Goal: Find contact information: Find contact information

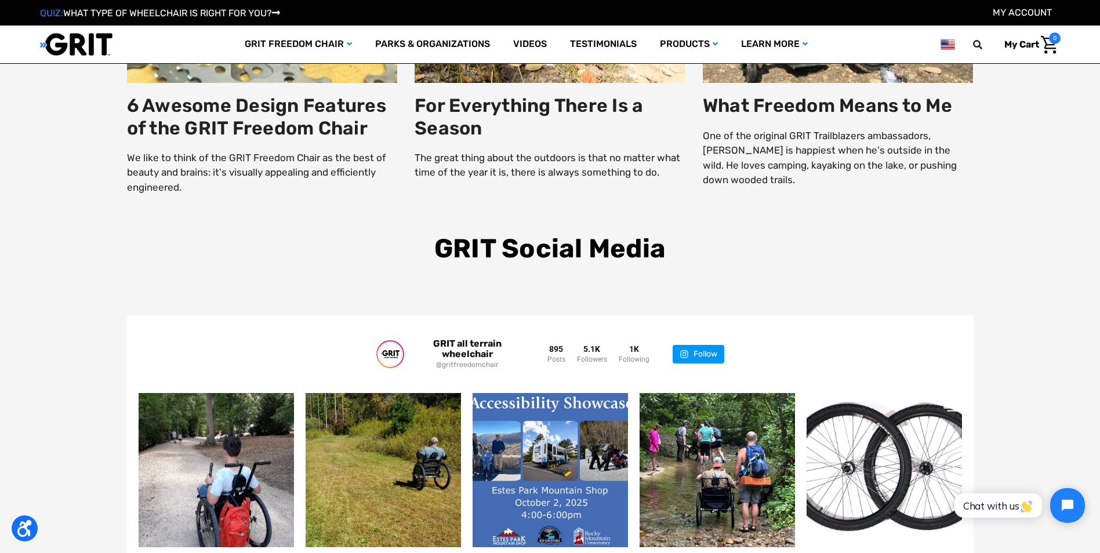
scroll to position [3148, 0]
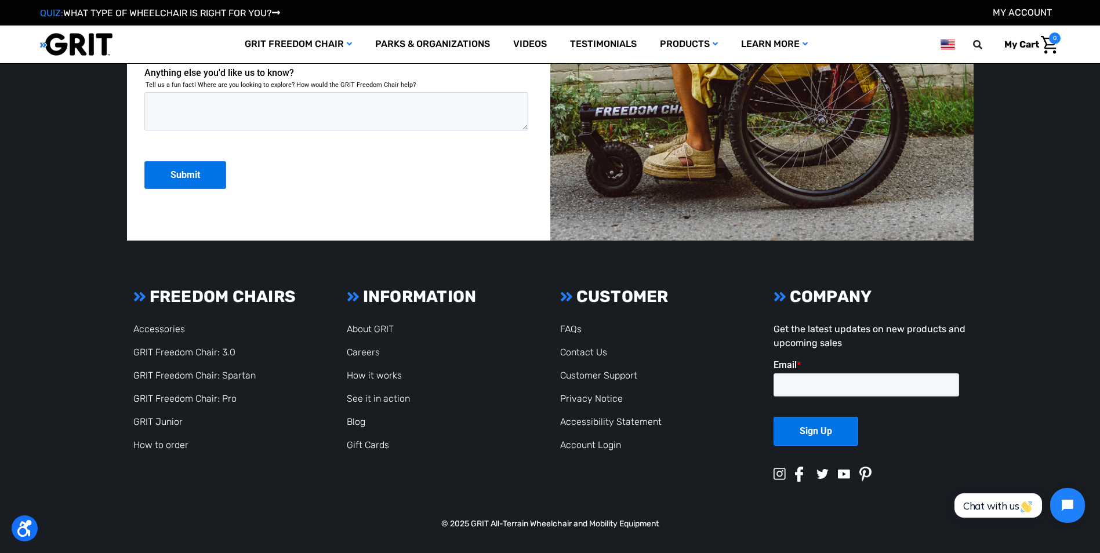
click at [577, 346] on li "Contact Us" at bounding box center [656, 353] width 192 height 14
click at [577, 349] on link "Contact Us" at bounding box center [583, 352] width 47 height 11
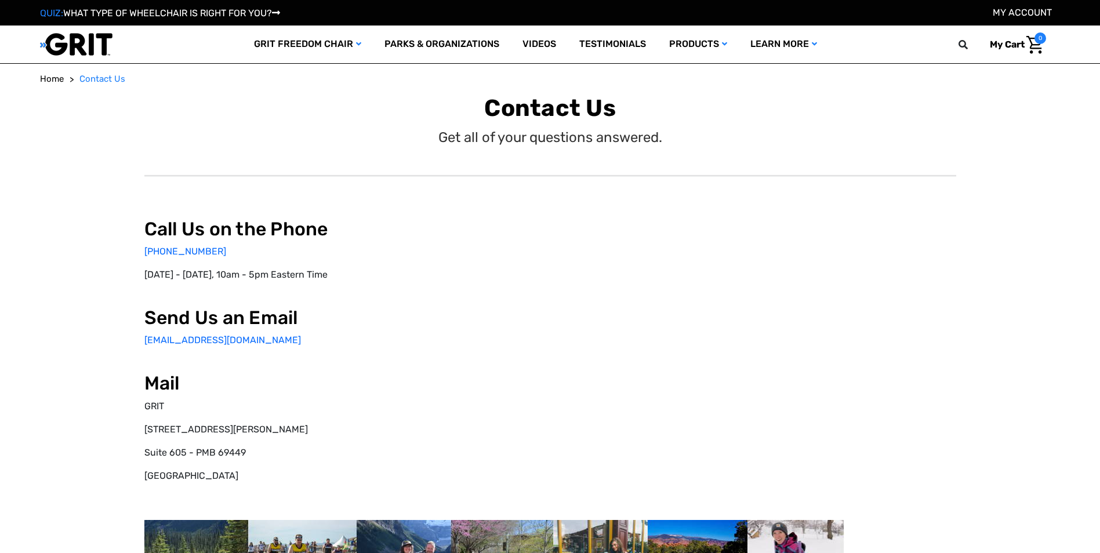
select select "US"
